Goal: Check status: Check status

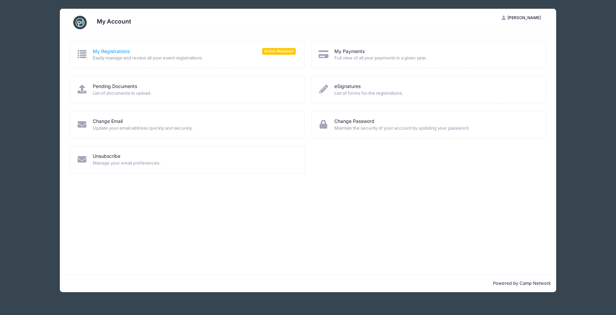
click at [108, 50] on link "My Registrations" at bounding box center [111, 51] width 37 height 7
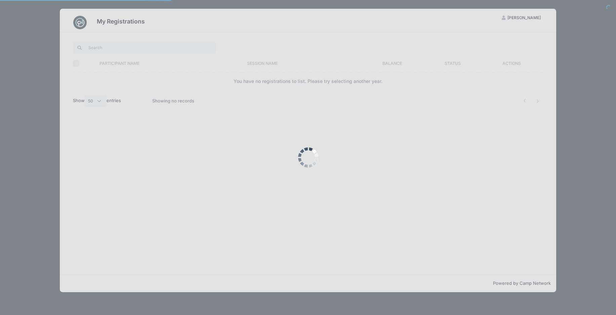
select select "50"
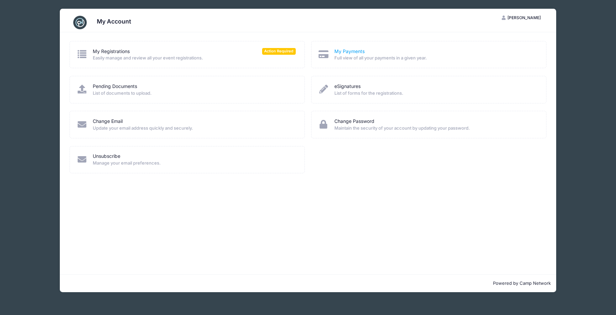
click at [349, 51] on link "My Payments" at bounding box center [349, 51] width 30 height 7
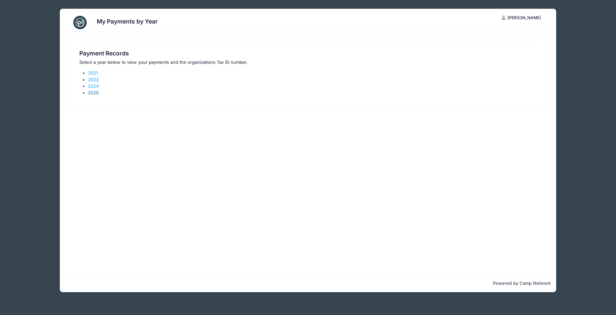
click at [96, 93] on link "2025" at bounding box center [93, 92] width 11 height 5
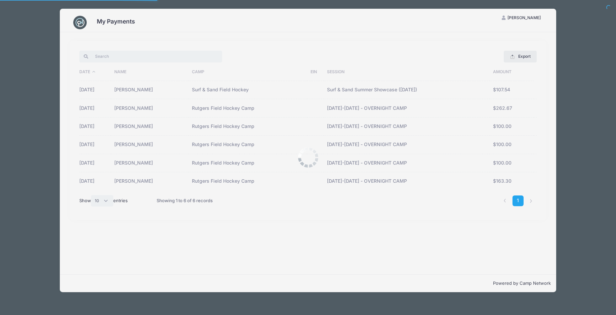
select select "10"
